Goal: Transaction & Acquisition: Purchase product/service

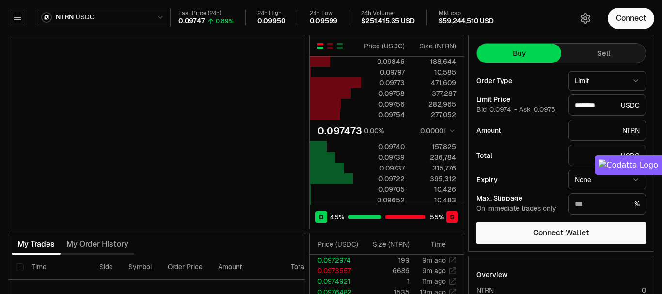
click at [80, 16] on html "Neutron Balance Earn Supervaults Bridge Orderbook Stake Ecosystem Governance Do…" at bounding box center [331, 202] width 662 height 405
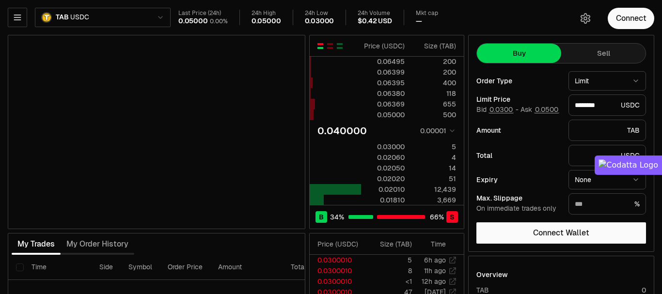
type input "********"
click at [580, 55] on button "Sell" at bounding box center [604, 53] width 84 height 19
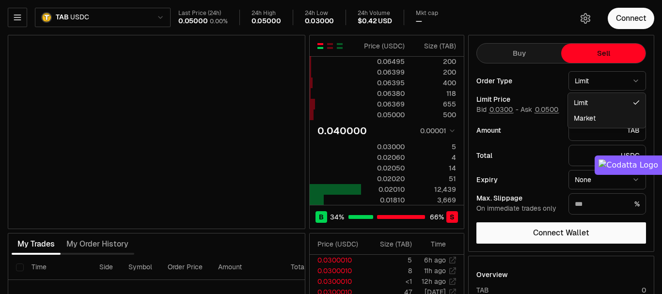
click at [591, 76] on html "Neutron Balance Earn Supervaults Bridge Orderbook Stake Ecosystem Governance Do…" at bounding box center [331, 202] width 662 height 405
select select "******"
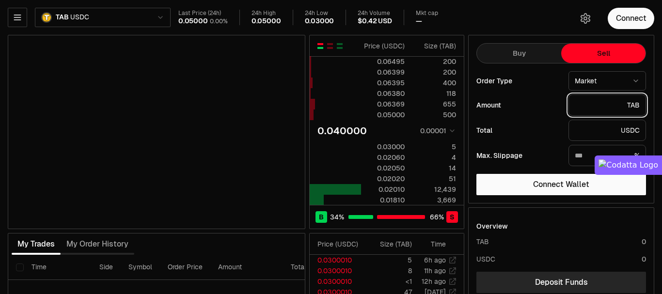
click at [590, 106] on input "text" at bounding box center [599, 105] width 48 height 10
type input "*"
type input "********"
type input "*"
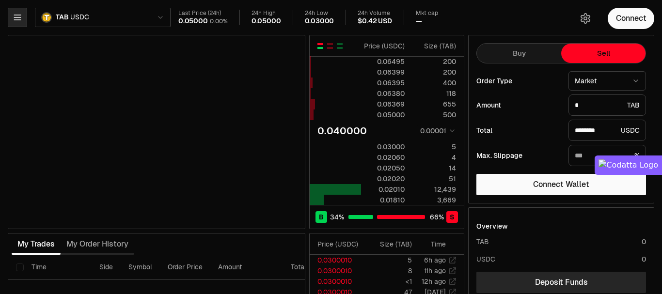
click at [21, 20] on icon "button" at bounding box center [18, 18] width 10 height 10
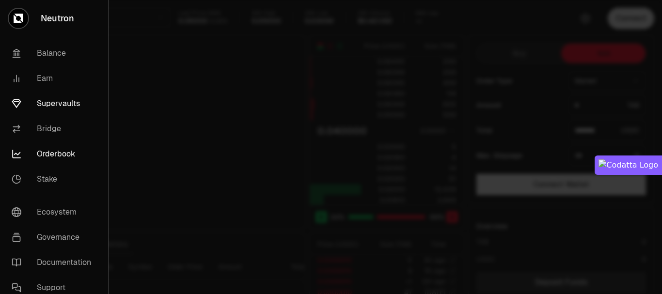
click at [59, 99] on link "Supervaults" at bounding box center [54, 103] width 100 height 25
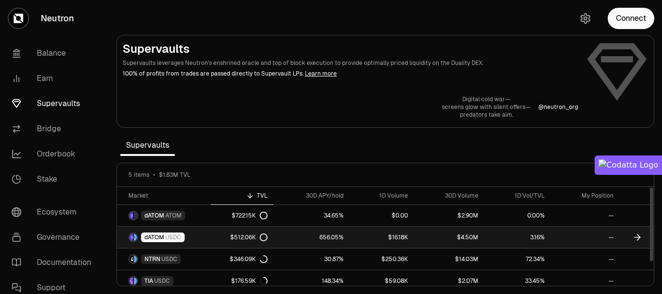
click at [637, 238] on icon at bounding box center [638, 238] width 10 height 10
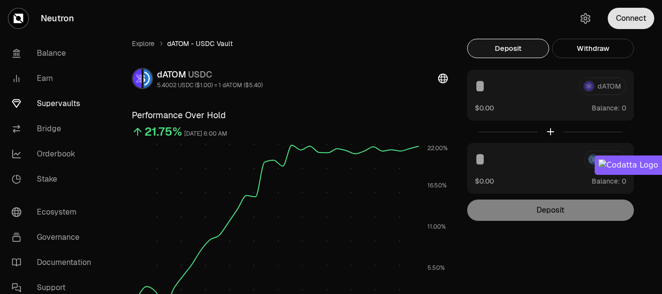
click at [637, 20] on button "Connect" at bounding box center [631, 18] width 47 height 21
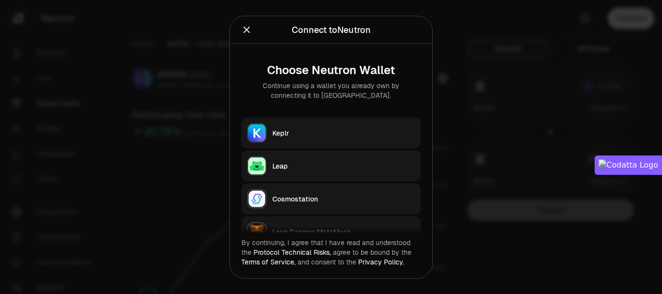
click at [509, 38] on div at bounding box center [331, 147] width 662 height 294
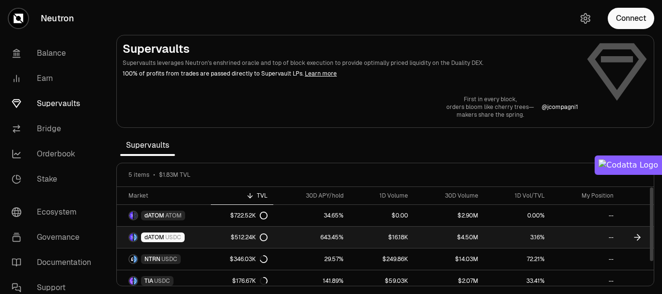
click at [309, 237] on link "643.45%" at bounding box center [311, 237] width 76 height 21
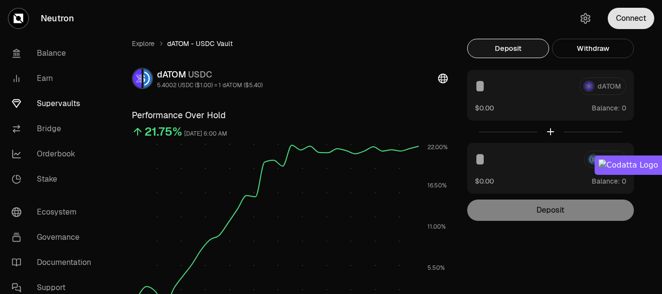
click at [627, 16] on button "Connect" at bounding box center [631, 18] width 47 height 21
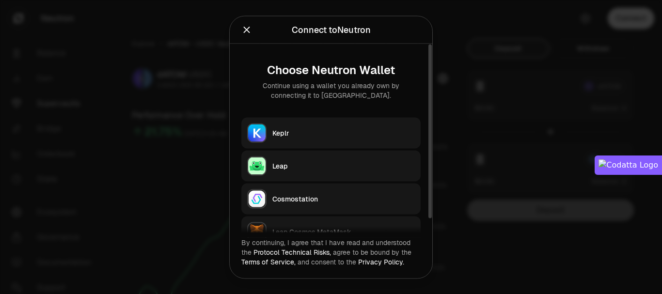
click at [302, 133] on div "Keplr" at bounding box center [344, 133] width 143 height 10
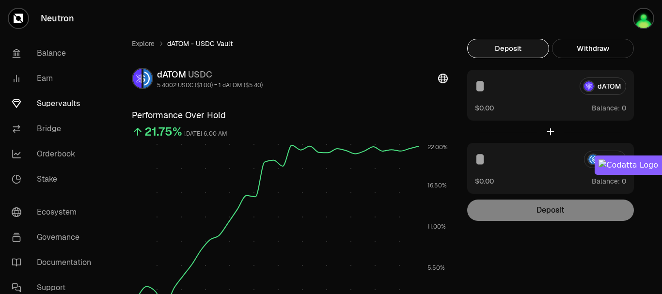
click at [513, 89] on input at bounding box center [523, 86] width 97 height 17
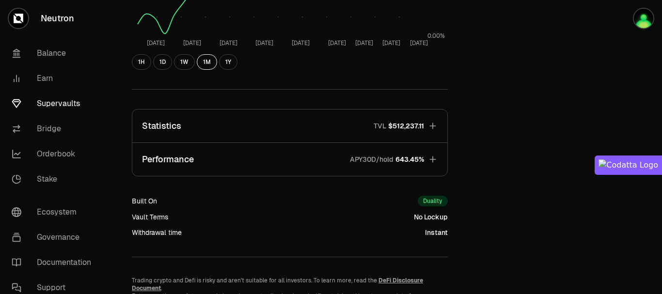
scroll to position [291, 0]
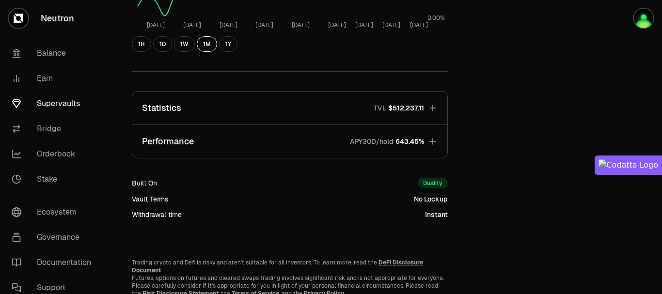
type input "**"
click at [433, 139] on icon "button" at bounding box center [433, 142] width 10 height 10
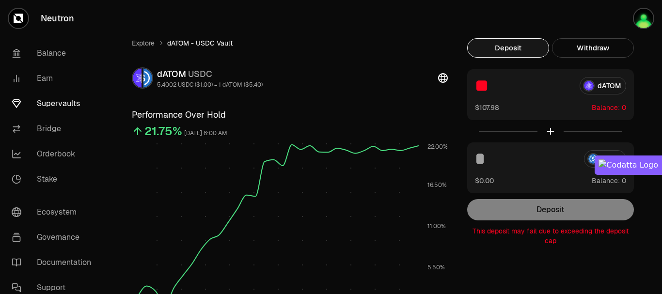
scroll to position [0, 0]
